Goal: Find specific page/section: Find specific page/section

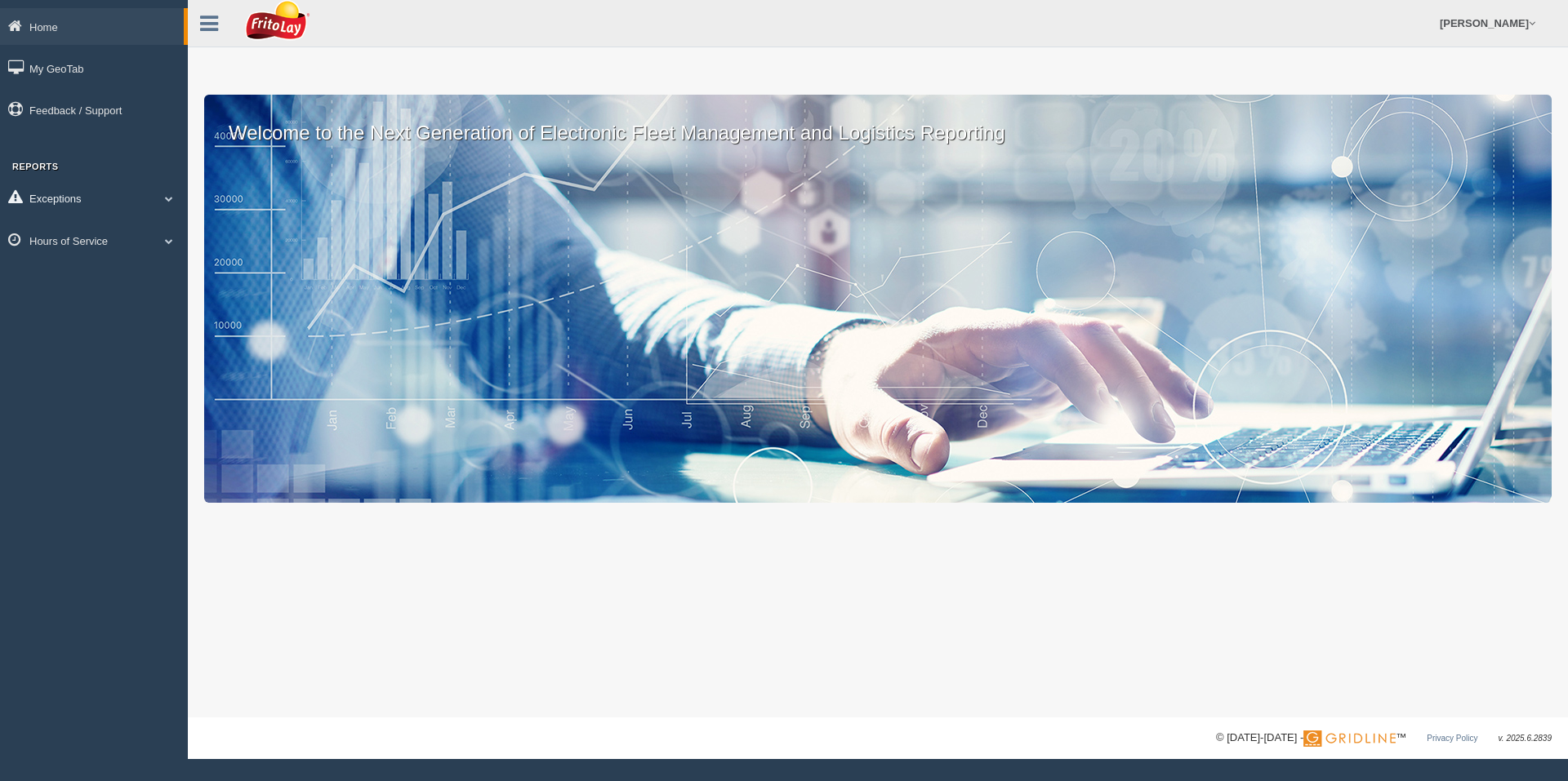
click at [166, 196] on span at bounding box center [169, 198] width 21 height 8
click at [166, 196] on span at bounding box center [161, 198] width 21 height 8
click at [166, 241] on span at bounding box center [169, 240] width 21 height 8
click at [89, 280] on link "HOS Explanation Reports" at bounding box center [107, 278] width 155 height 29
click at [169, 196] on span at bounding box center [169, 198] width 21 height 8
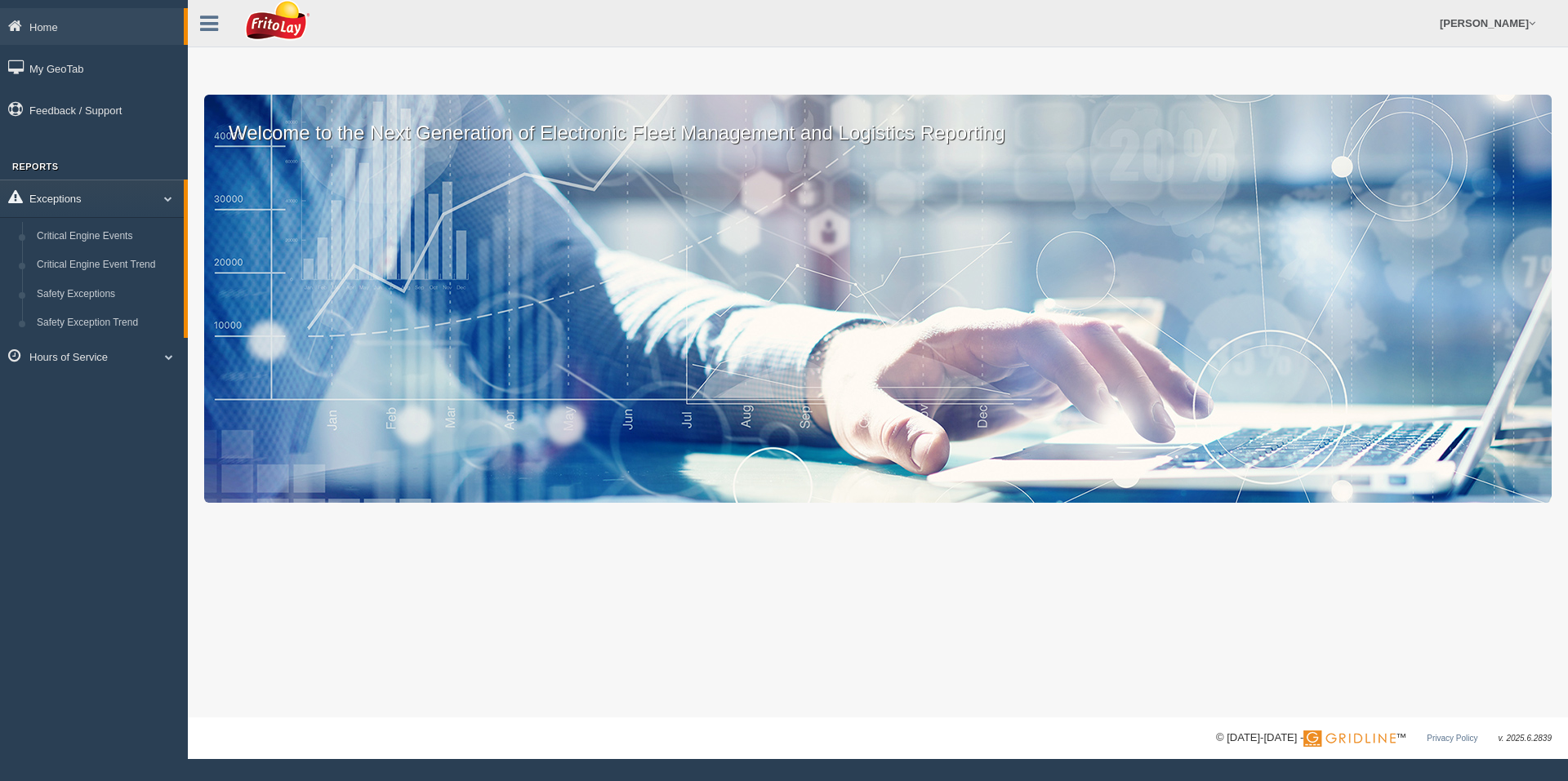
click at [169, 196] on span at bounding box center [161, 198] width 21 height 8
click at [169, 240] on span at bounding box center [169, 240] width 21 height 8
click at [109, 277] on link "HOS Explanation Reports" at bounding box center [107, 278] width 155 height 29
click at [165, 241] on span at bounding box center [169, 240] width 21 height 8
click at [106, 274] on link "HOS Explanation Reports" at bounding box center [107, 278] width 155 height 29
